Goal: Task Accomplishment & Management: Manage account settings

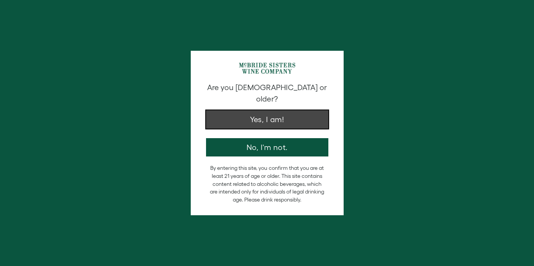
click at [293, 110] on button "Yes, I am!" at bounding box center [267, 119] width 122 height 18
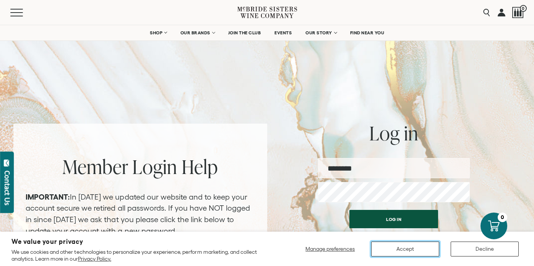
click at [429, 244] on button "Accept" at bounding box center [405, 249] width 68 height 15
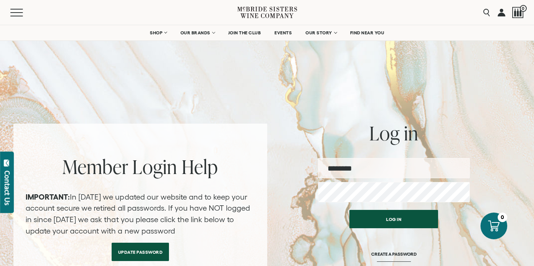
click at [350, 168] on input "email" at bounding box center [394, 168] width 152 height 20
click at [349, 210] on button "Log in" at bounding box center [393, 219] width 89 height 18
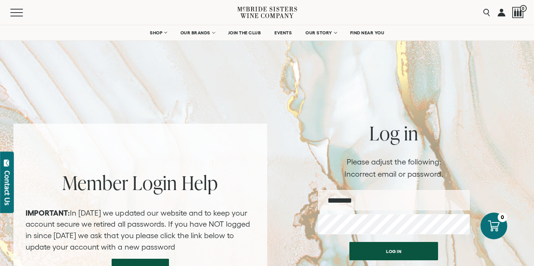
click at [395, 203] on input "email" at bounding box center [394, 200] width 152 height 20
click at [338, 192] on input "email" at bounding box center [394, 200] width 152 height 20
type input "**********"
click at [349, 242] on button "Log in" at bounding box center [393, 251] width 89 height 18
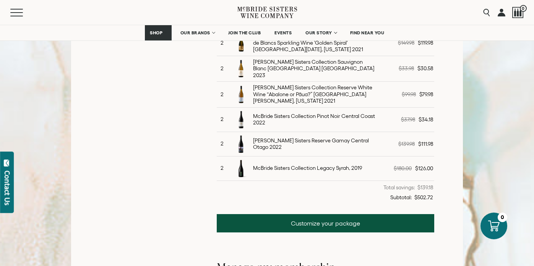
scroll to position [351, 0]
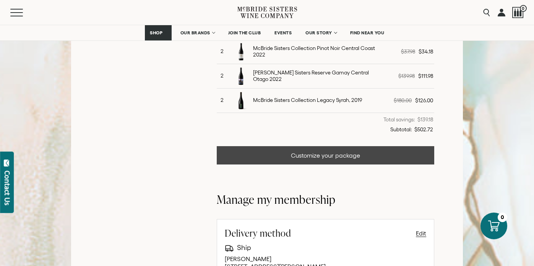
click at [307, 153] on link "Customize your package" at bounding box center [325, 155] width 217 height 18
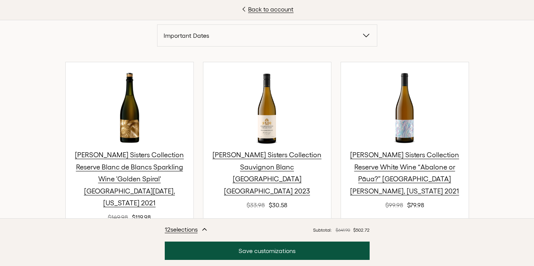
scroll to position [257, 0]
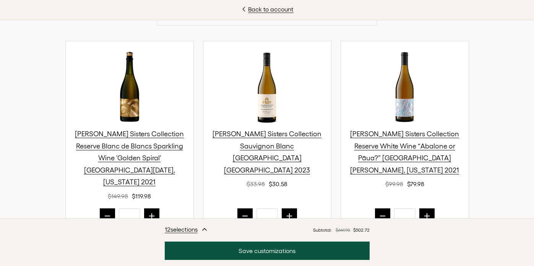
click at [107, 212] on icon "prior quantity" at bounding box center [108, 216] width 8 height 8
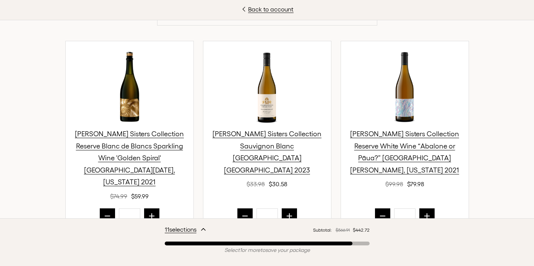
click at [107, 212] on icon "prior quantity" at bounding box center [108, 216] width 8 height 8
type input "*"
click at [243, 212] on icon "prior quantity" at bounding box center [245, 216] width 8 height 8
type input "*"
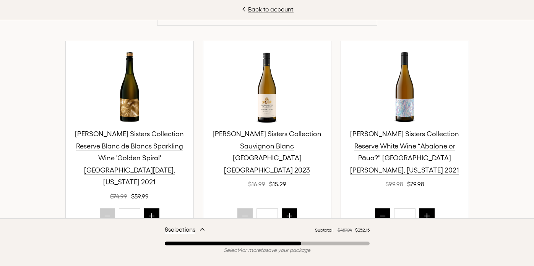
click at [380, 216] on icon "prior quantity" at bounding box center [382, 216] width 5 height 0
type input "*"
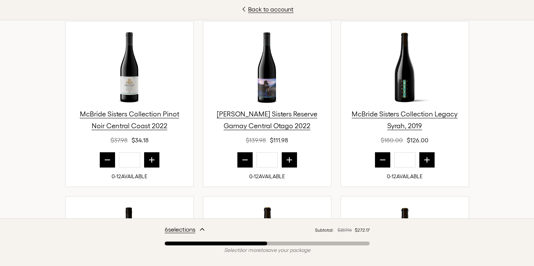
scroll to position [487, 0]
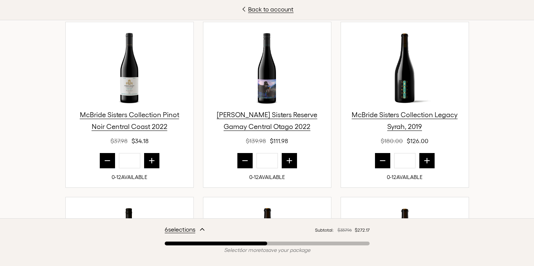
click at [386, 153] on button "prior quantity" at bounding box center [382, 160] width 15 height 15
type input "*"
click at [239, 153] on button "prior quantity" at bounding box center [244, 160] width 15 height 15
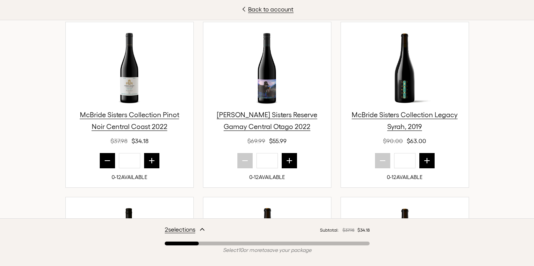
type input "*"
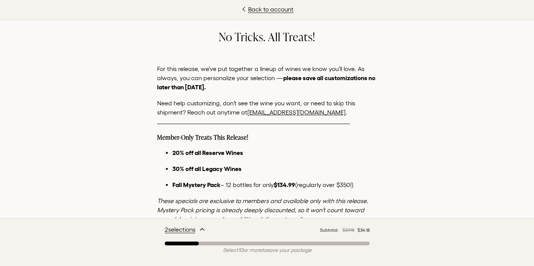
scroll to position [0, 0]
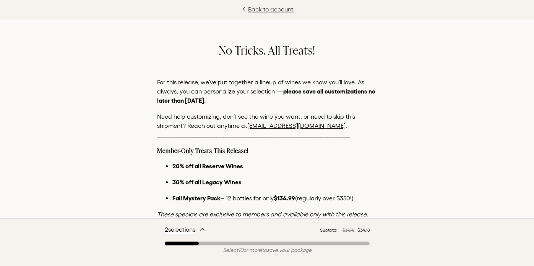
click at [287, 9] on link "Back to account" at bounding box center [267, 9] width 534 height 9
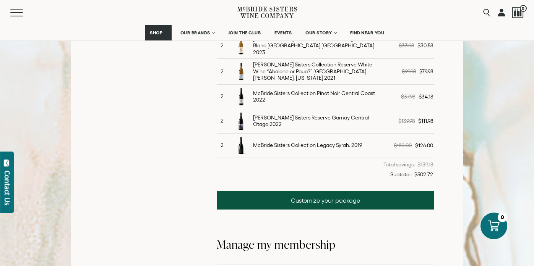
scroll to position [112, 0]
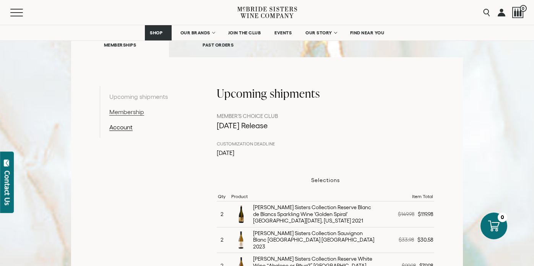
click at [136, 113] on link "Membership" at bounding box center [148, 111] width 79 height 9
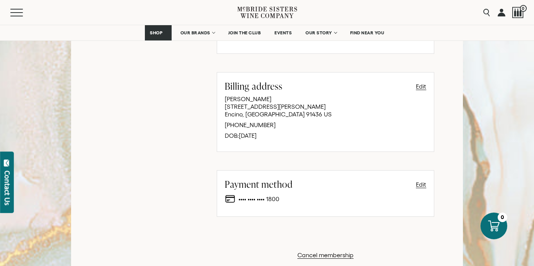
scroll to position [478, 0]
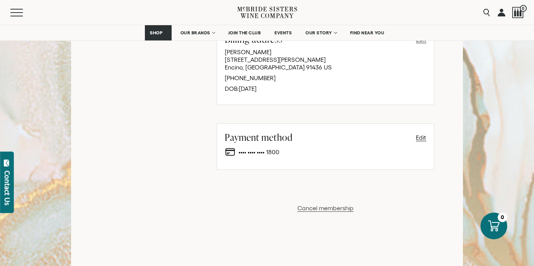
click at [339, 208] on button "Cancel membership" at bounding box center [325, 208] width 56 height 9
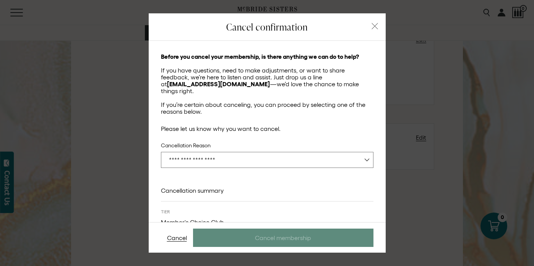
click at [282, 153] on select "**********" at bounding box center [267, 160] width 212 height 16
select select "**********"
click at [161, 152] on select "**********" at bounding box center [267, 160] width 212 height 16
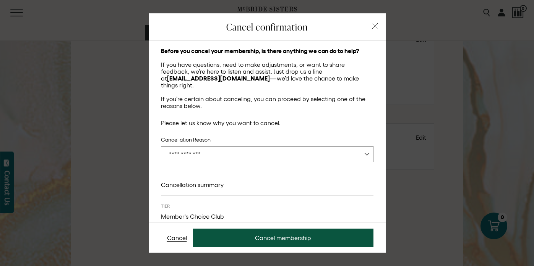
scroll to position [49, 0]
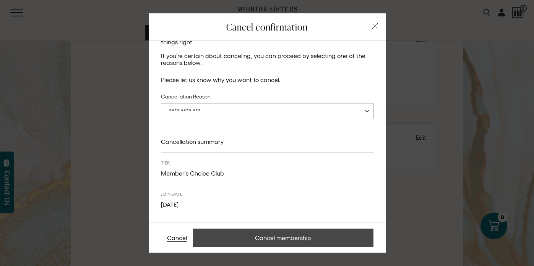
click at [291, 235] on button "Cancel membership" at bounding box center [283, 237] width 180 height 18
